Goal: Check status: Check status

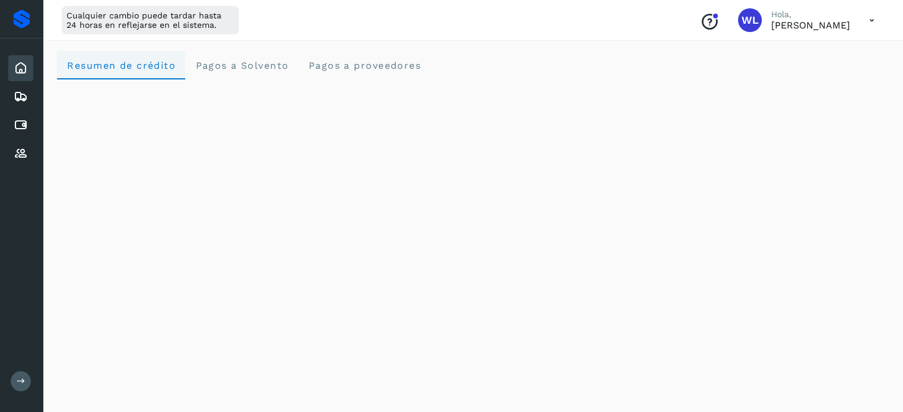
click at [100, 71] on span "Resumen de crédito" at bounding box center [120, 65] width 109 height 11
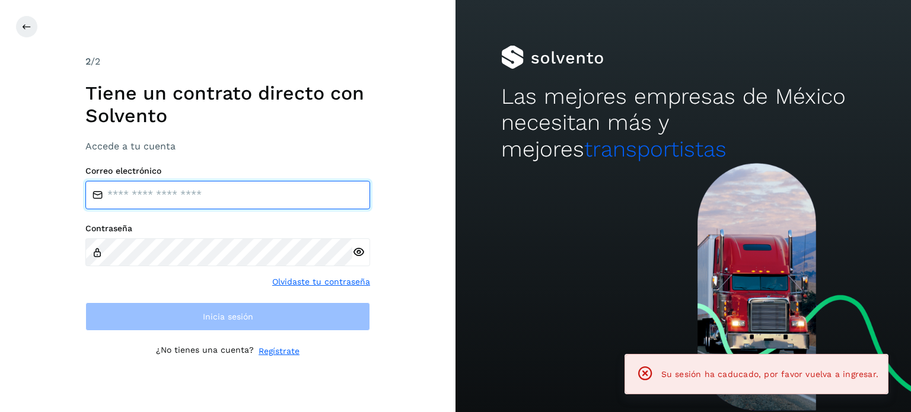
click at [173, 191] on input "email" at bounding box center [227, 195] width 285 height 28
type input "**********"
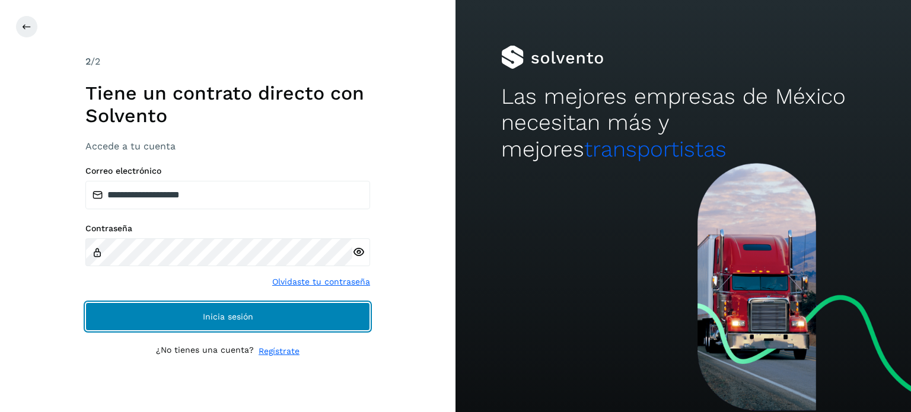
click at [250, 319] on span "Inicia sesión" at bounding box center [228, 317] width 50 height 8
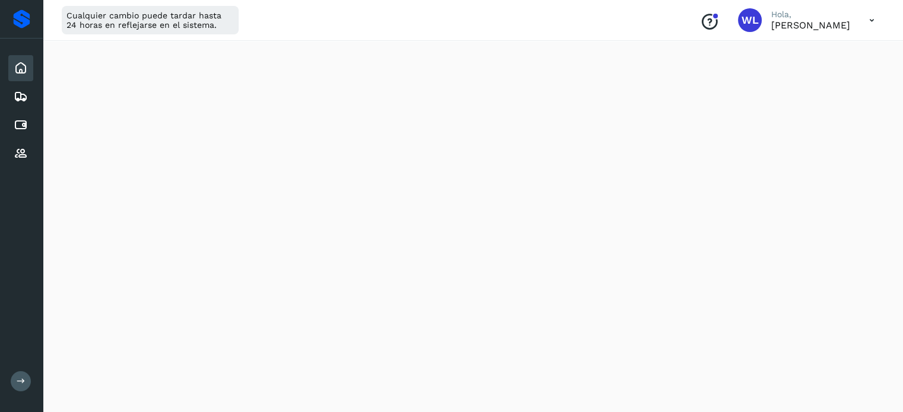
scroll to position [201, 0]
click at [22, 126] on icon at bounding box center [21, 125] width 14 height 14
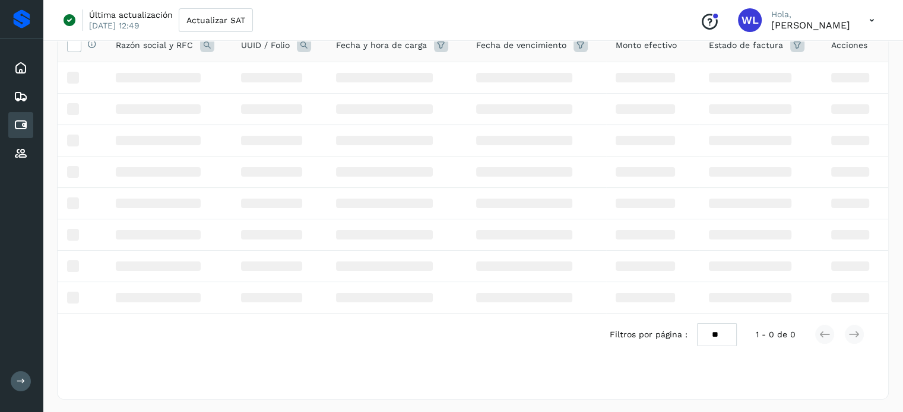
scroll to position [50, 0]
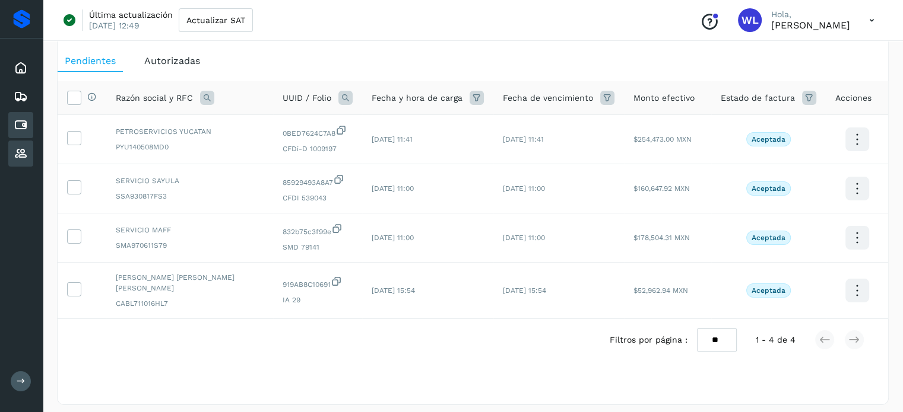
click at [21, 147] on icon at bounding box center [21, 154] width 14 height 14
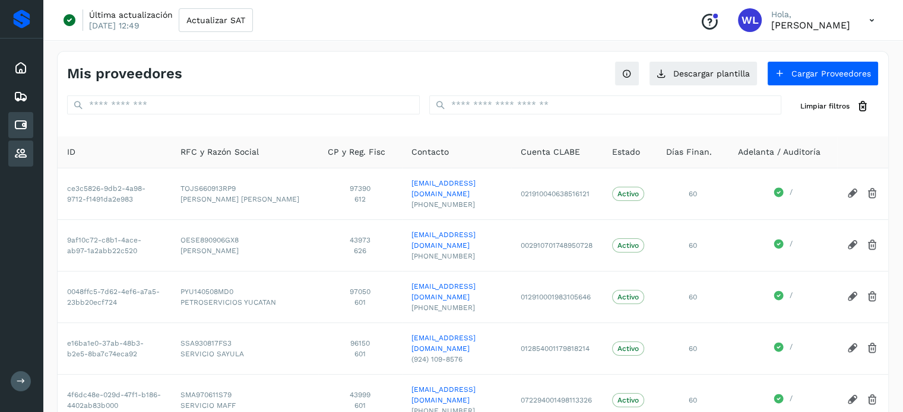
click at [21, 128] on icon at bounding box center [21, 125] width 14 height 14
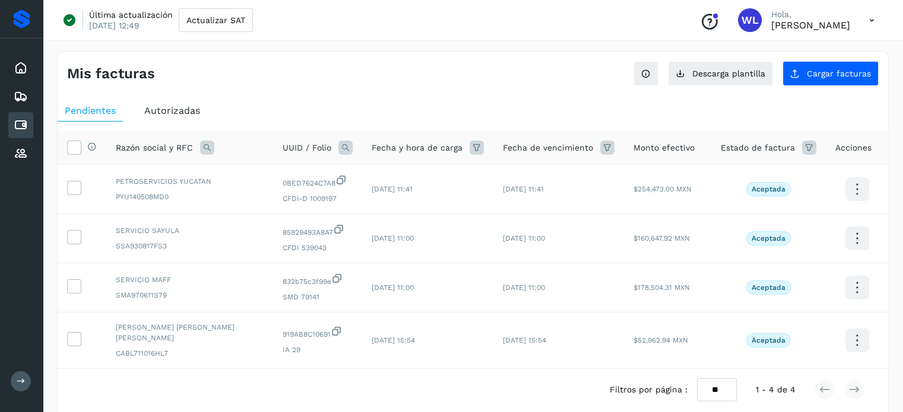
click at [195, 109] on span "Autorizadas" at bounding box center [172, 110] width 56 height 11
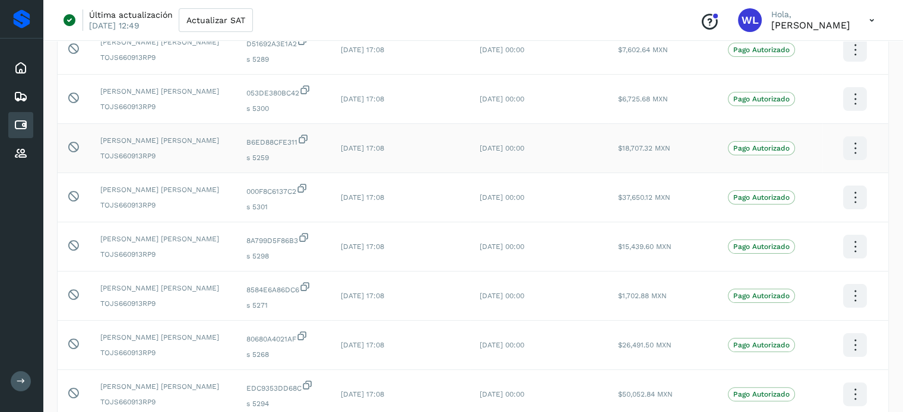
scroll to position [346, 0]
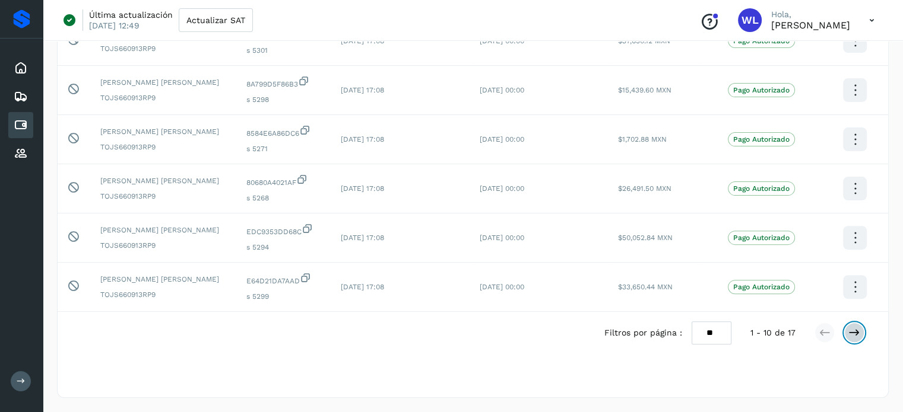
click at [852, 334] on icon at bounding box center [854, 333] width 12 height 12
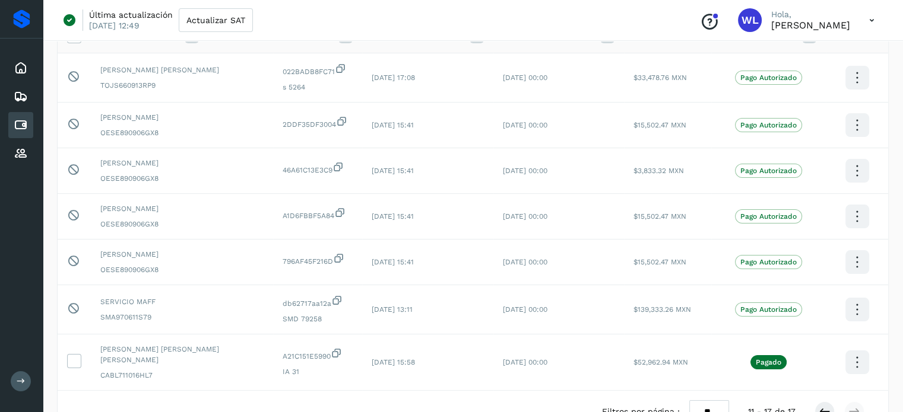
scroll to position [0, 0]
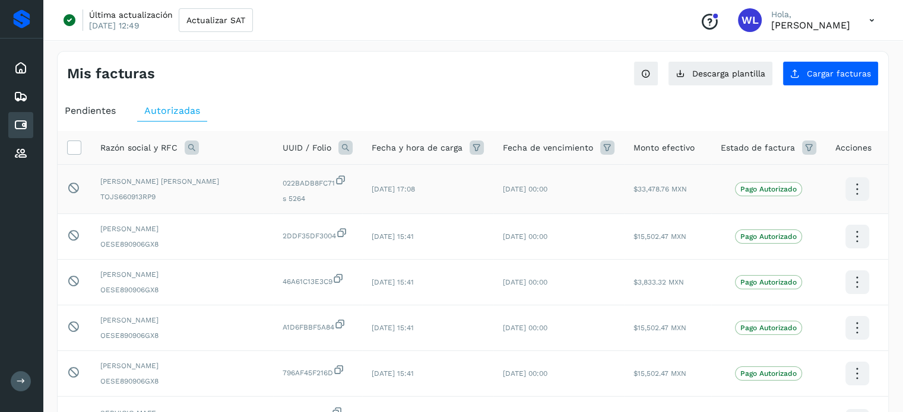
click at [859, 187] on icon at bounding box center [857, 190] width 28 height 28
click at [807, 173] on button "Ver Detalle" at bounding box center [797, 177] width 141 height 23
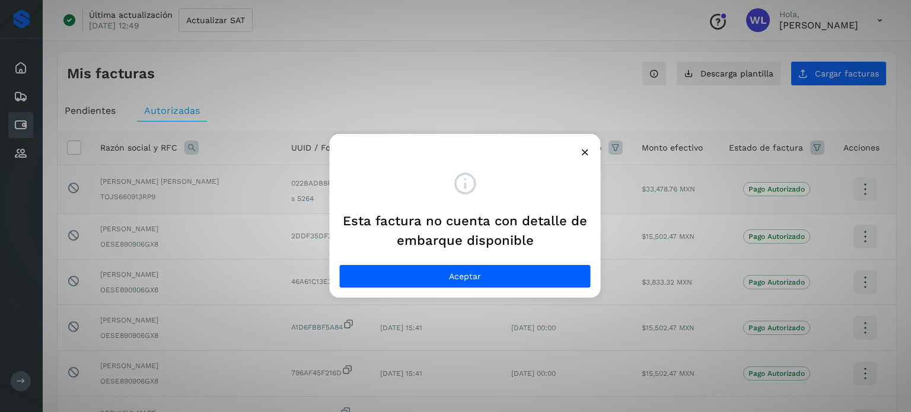
click at [586, 150] on icon at bounding box center [585, 152] width 12 height 12
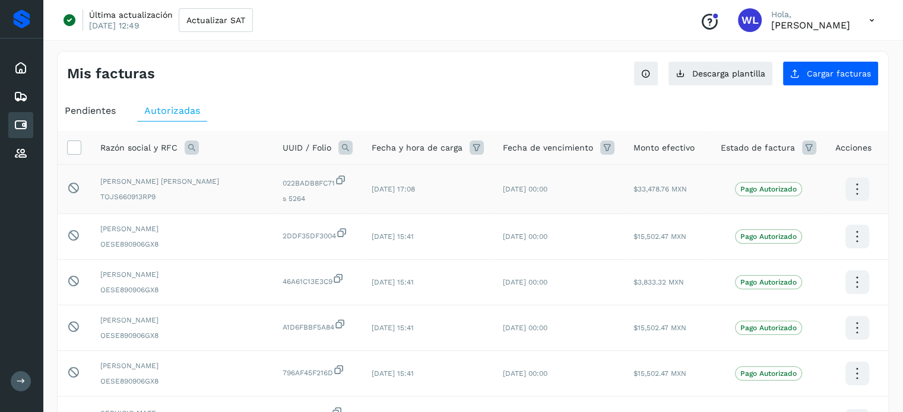
click at [840, 180] on td at bounding box center [856, 189] width 62 height 49
click at [850, 185] on icon at bounding box center [857, 190] width 28 height 28
click at [648, 92] on div at bounding box center [451, 206] width 903 height 412
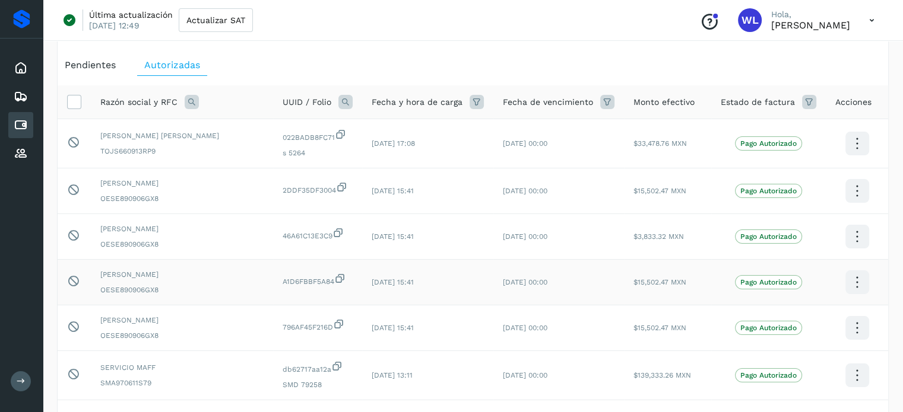
scroll to position [178, 0]
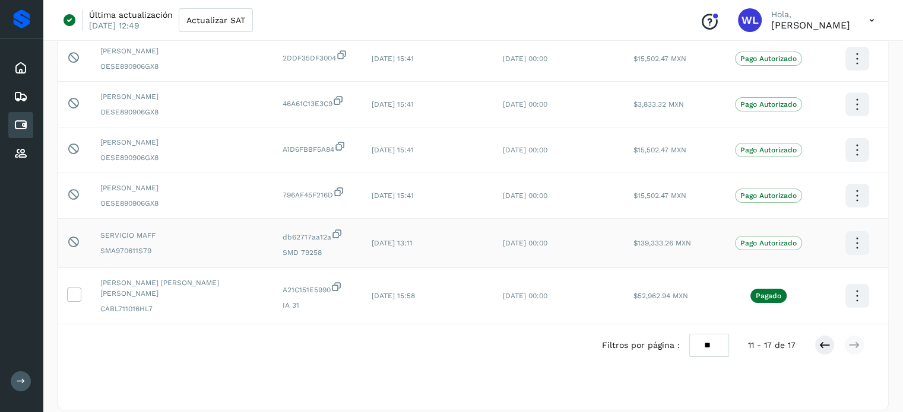
click at [68, 238] on icon at bounding box center [73, 242] width 12 height 12
click at [72, 243] on icon at bounding box center [73, 242] width 12 height 12
click at [78, 294] on icon at bounding box center [74, 294] width 12 height 12
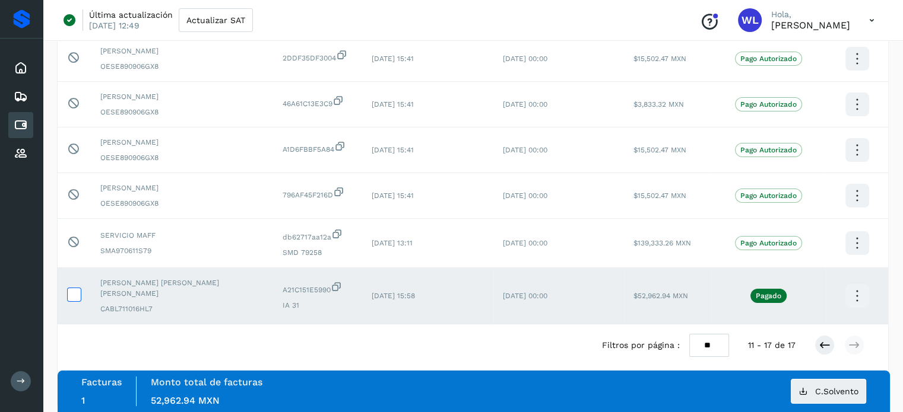
click at [77, 294] on icon at bounding box center [74, 294] width 12 height 12
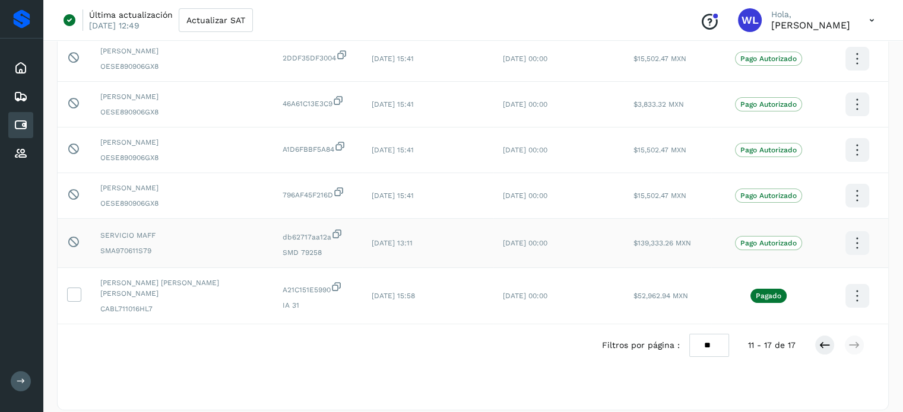
click at [850, 239] on icon at bounding box center [857, 244] width 28 height 28
click at [396, 128] on div at bounding box center [451, 206] width 903 height 412
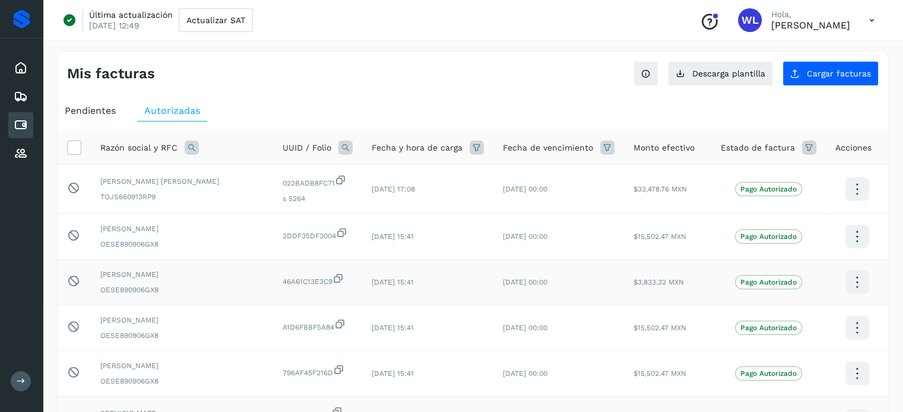
scroll to position [183, 0]
